Goal: Information Seeking & Learning: Understand process/instructions

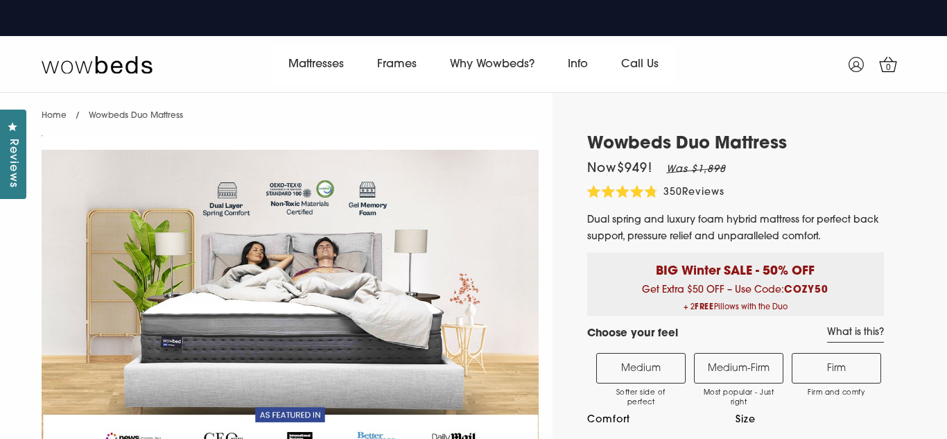
select select "Medium-Firm"
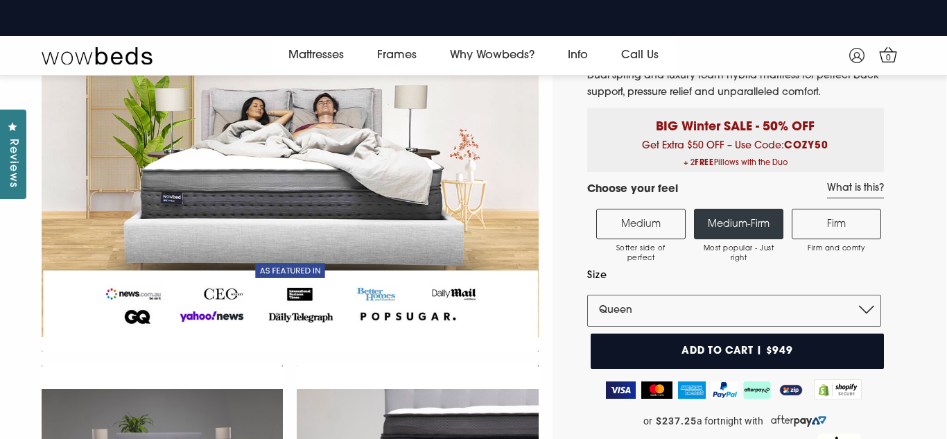
scroll to position [194, 0]
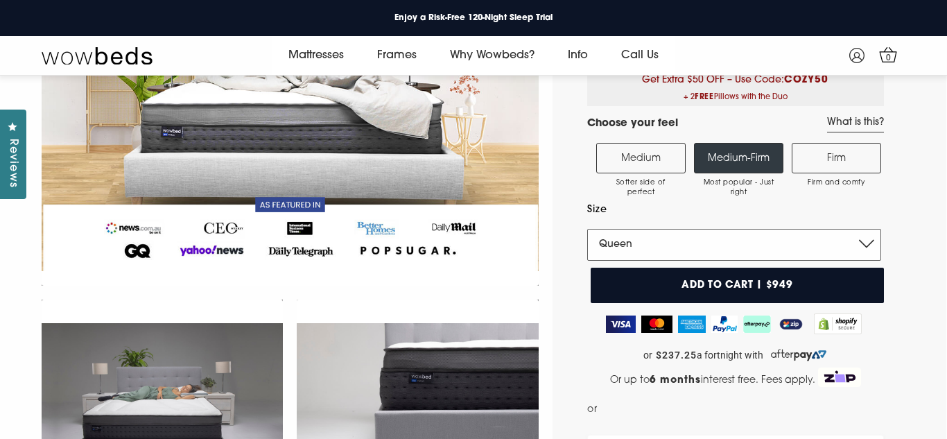
click at [866, 242] on select "Single King Single Double Queen King" at bounding box center [734, 245] width 294 height 32
click at [587, 229] on select "Single King Single Double Queen King" at bounding box center [734, 245] width 294 height 32
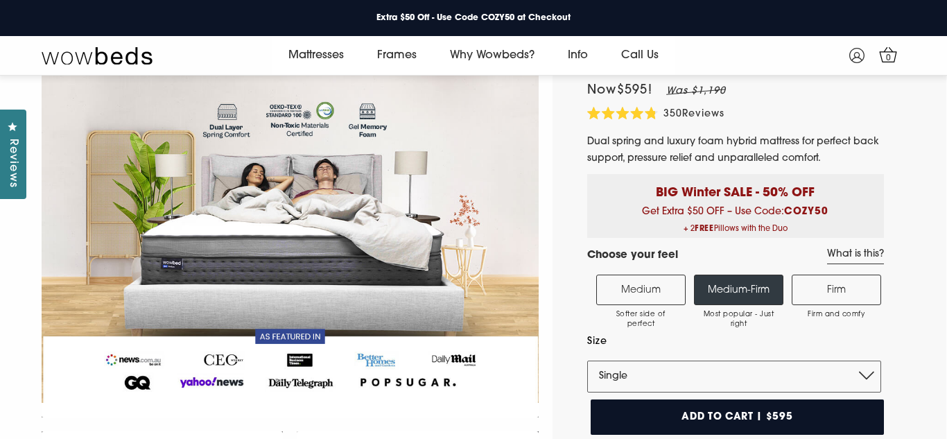
scroll to position [55, 0]
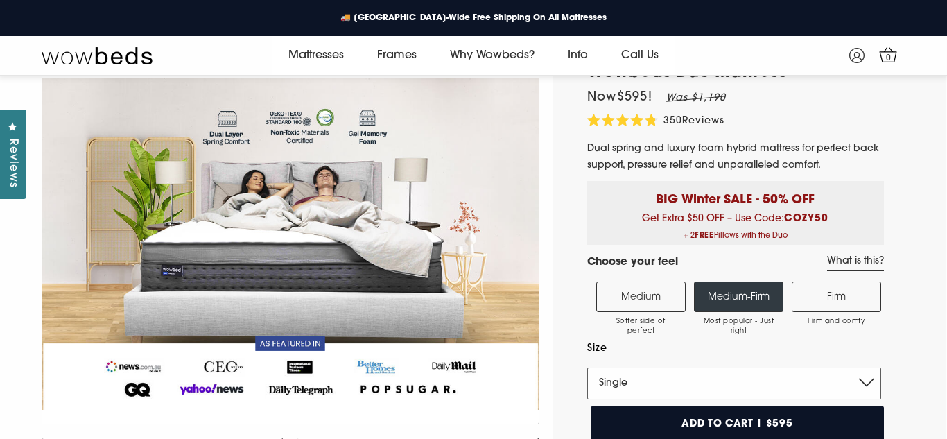
click at [866, 386] on select "Single King Single Double Queen King" at bounding box center [734, 384] width 294 height 32
click at [587, 368] on select "Single King Single Double Queen King" at bounding box center [734, 384] width 294 height 32
select select "Queen"
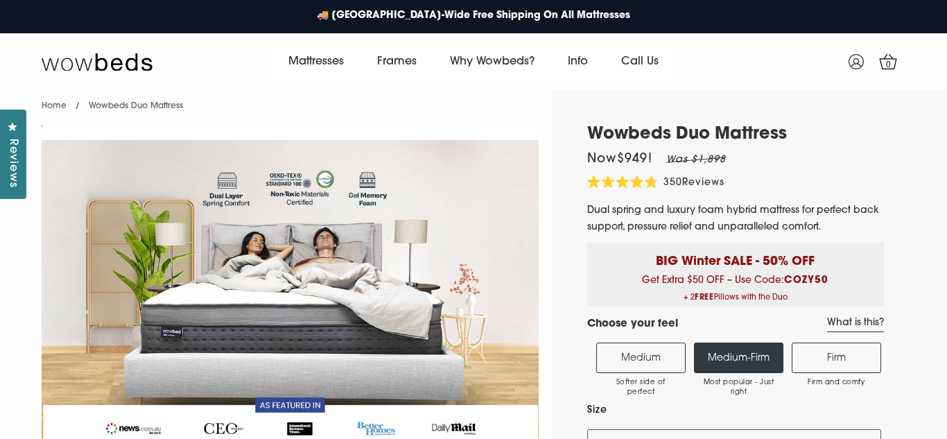
scroll to position [0, 0]
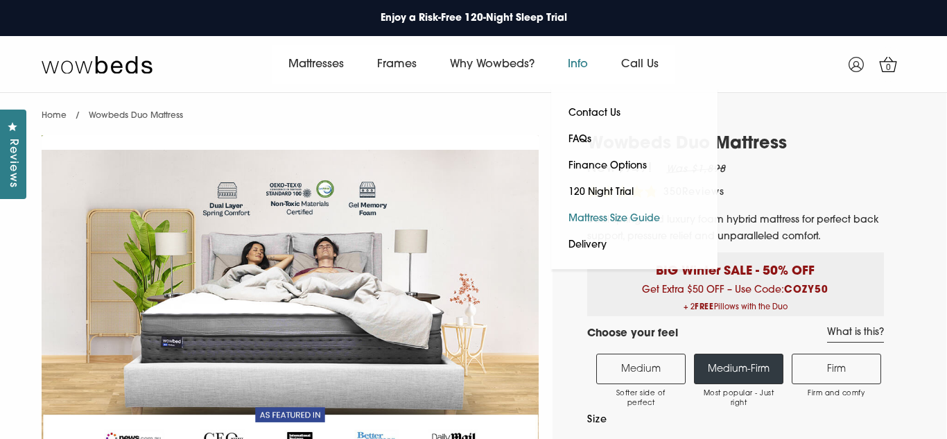
click at [621, 216] on link "Mattress Size Guide" at bounding box center [614, 219] width 126 height 26
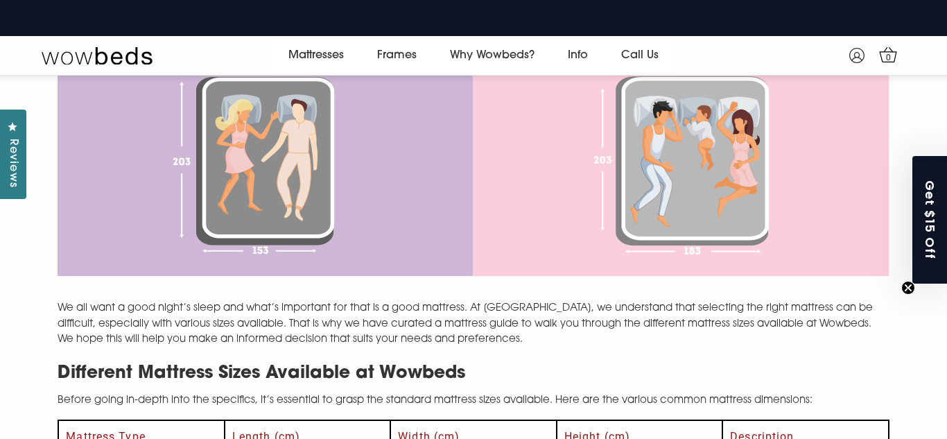
scroll to position [472, 0]
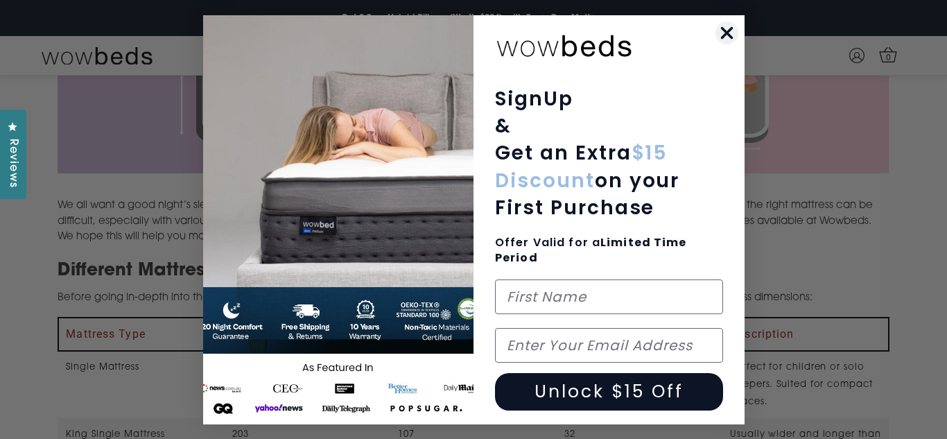
click at [726, 30] on circle "Close dialog" at bounding box center [726, 32] width 23 height 23
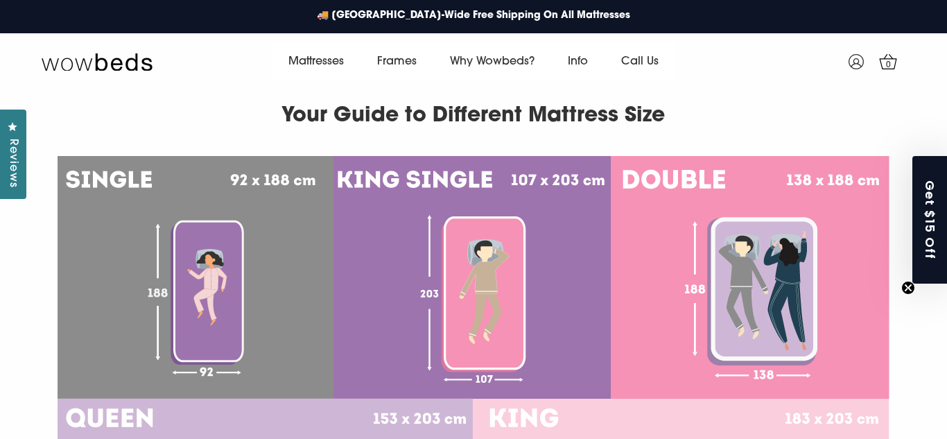
scroll to position [0, 0]
